Goal: Transaction & Acquisition: Purchase product/service

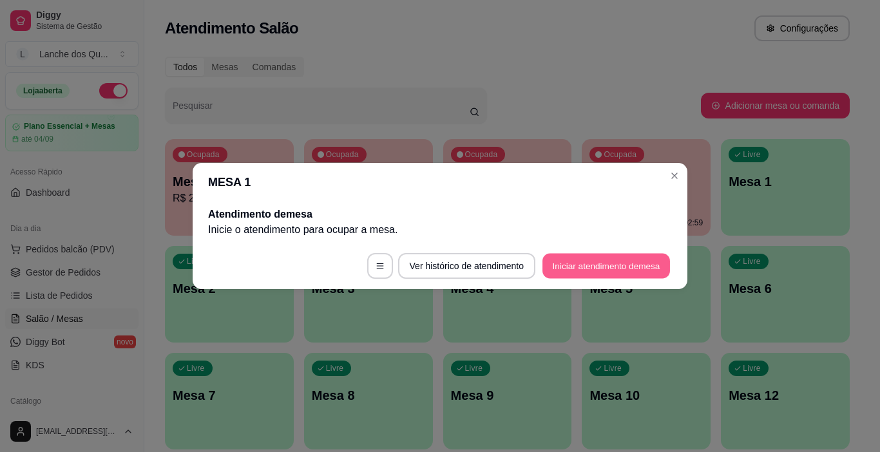
click at [581, 267] on button "Iniciar atendimento de mesa" at bounding box center [607, 266] width 128 height 25
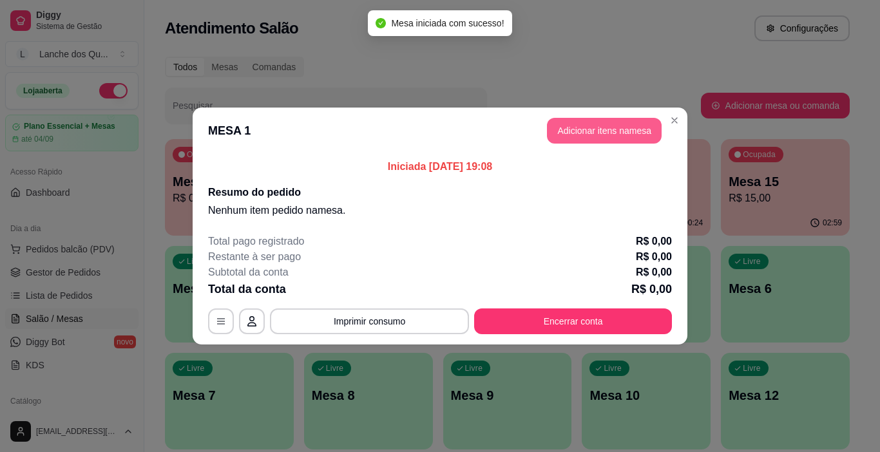
click at [606, 133] on button "Adicionar itens na mesa" at bounding box center [604, 131] width 115 height 26
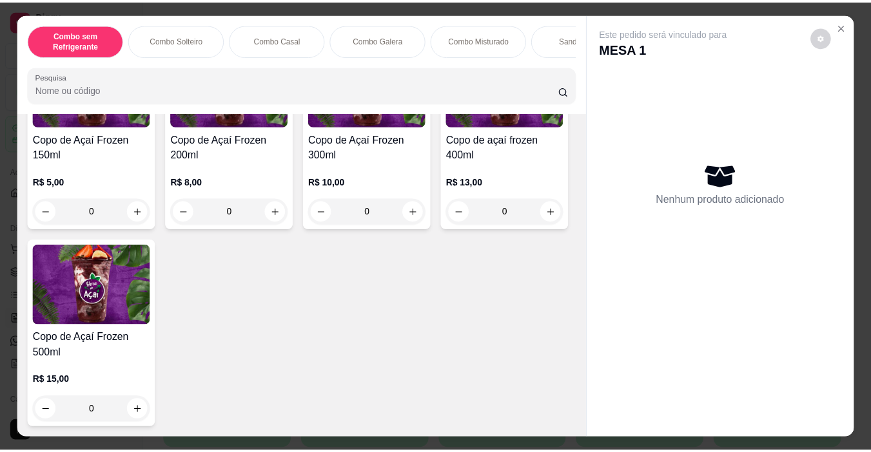
scroll to position [3416, 0]
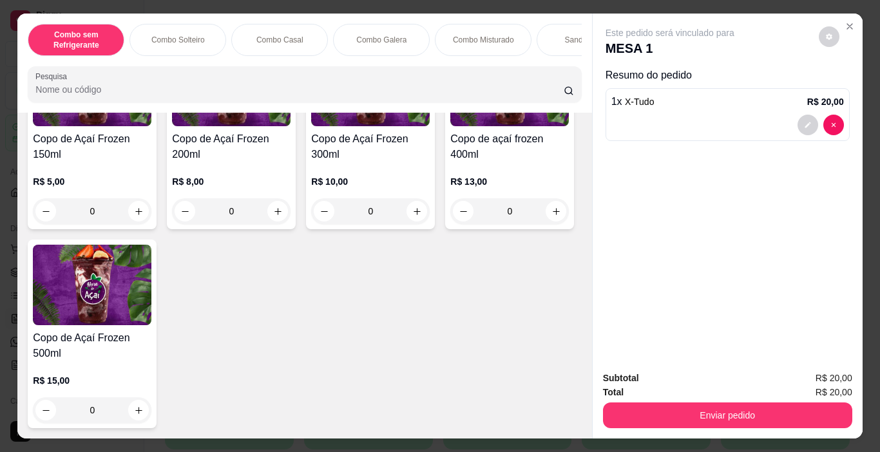
type input "2"
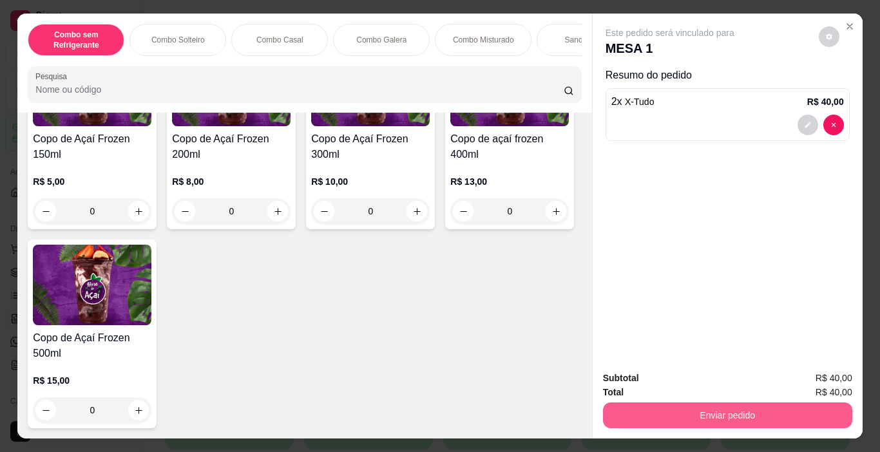
click at [652, 407] on button "Enviar pedido" at bounding box center [727, 416] width 249 height 26
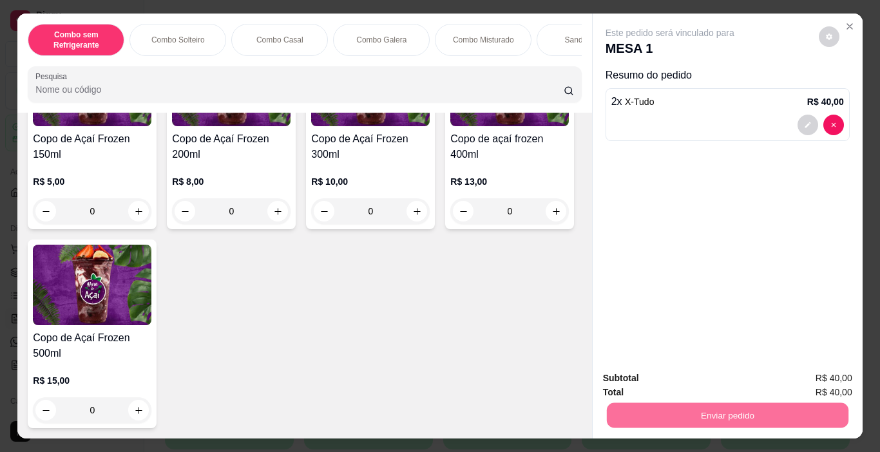
click at [704, 376] on button "Não registrar e enviar pedido" at bounding box center [685, 379] width 134 height 24
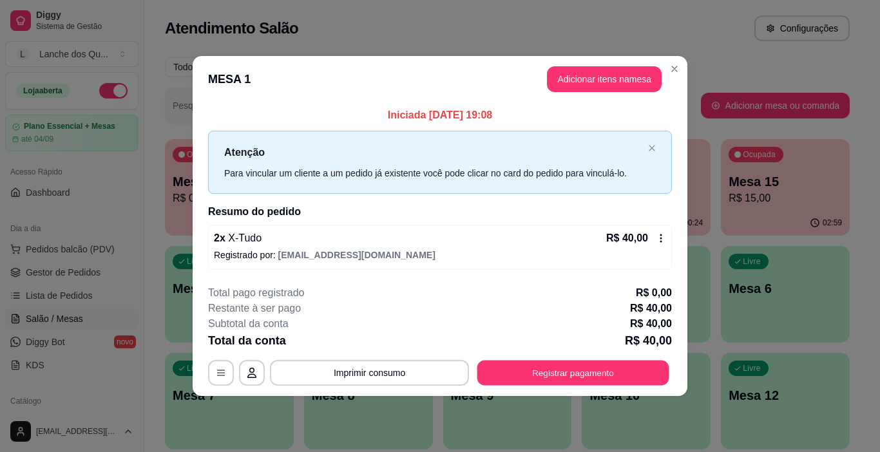
click at [621, 366] on button "Registrar pagamento" at bounding box center [574, 372] width 192 height 25
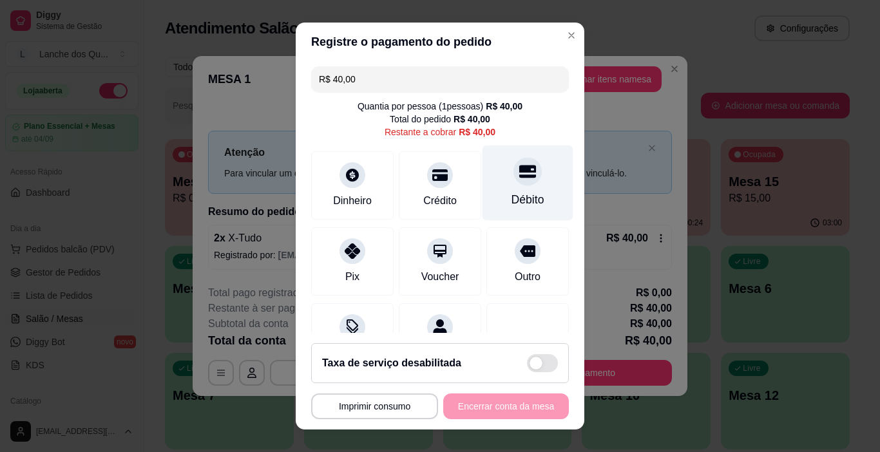
click at [490, 175] on div "Débito" at bounding box center [528, 183] width 91 height 75
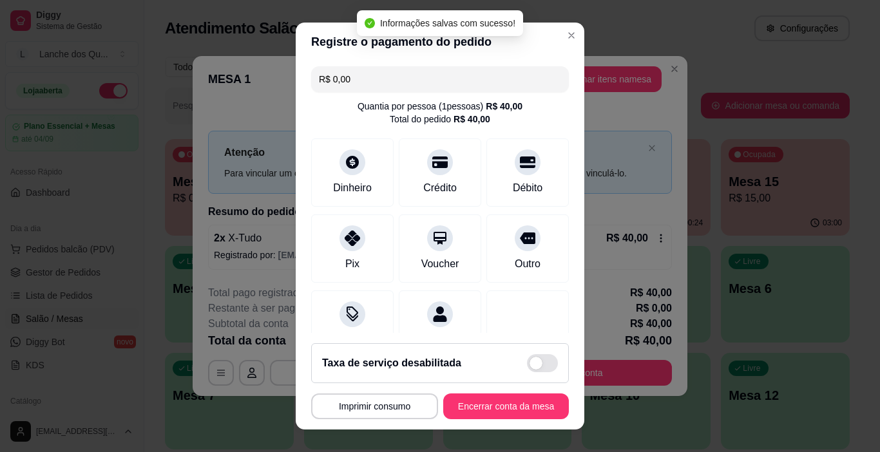
type input "R$ 0,00"
click at [496, 409] on button "Encerrar conta da mesa" at bounding box center [506, 406] width 122 height 25
